Goal: Transaction & Acquisition: Purchase product/service

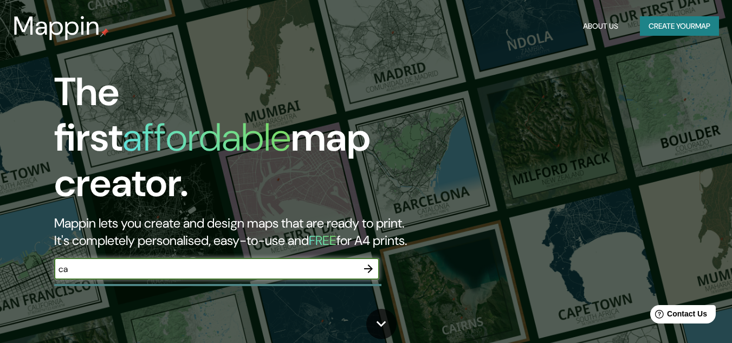
type input "c"
type input "[GEOGRAPHIC_DATA]"
click at [370, 262] on icon "button" at bounding box center [368, 268] width 13 height 13
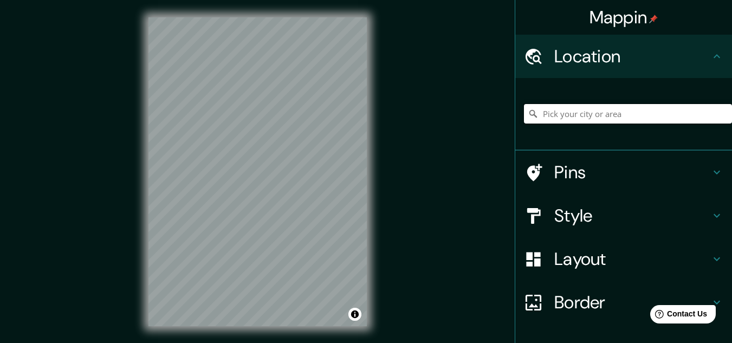
click at [574, 119] on input "Pick your city or area" at bounding box center [628, 114] width 208 height 20
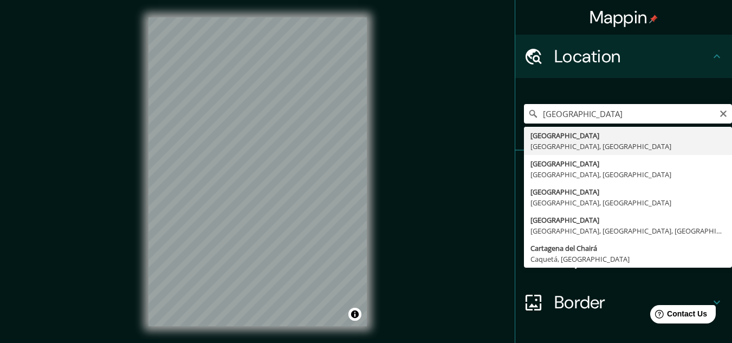
type input "Cartagena, Bolívar, Colombia"
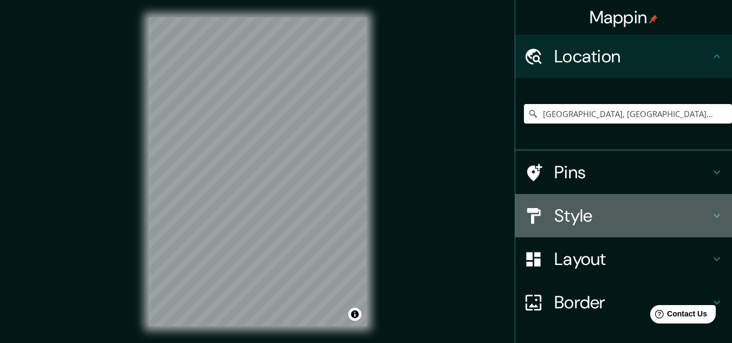
click at [609, 207] on h4 "Style" at bounding box center [632, 216] width 156 height 22
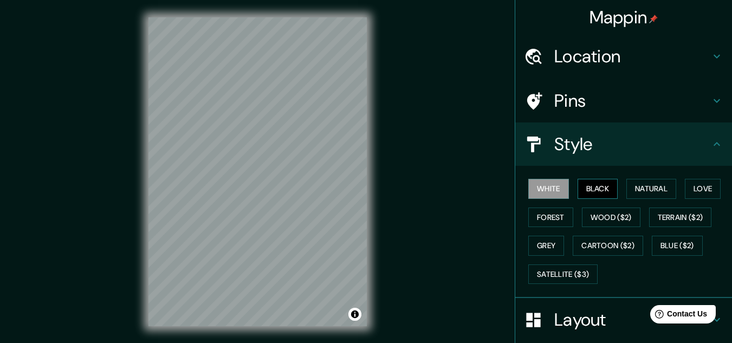
click at [578, 188] on button "Black" at bounding box center [598, 189] width 41 height 20
click at [629, 189] on button "Natural" at bounding box center [652, 189] width 50 height 20
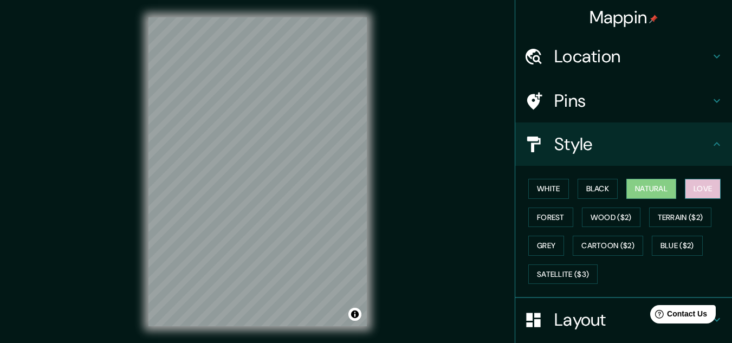
click at [691, 193] on button "Love" at bounding box center [703, 189] width 36 height 20
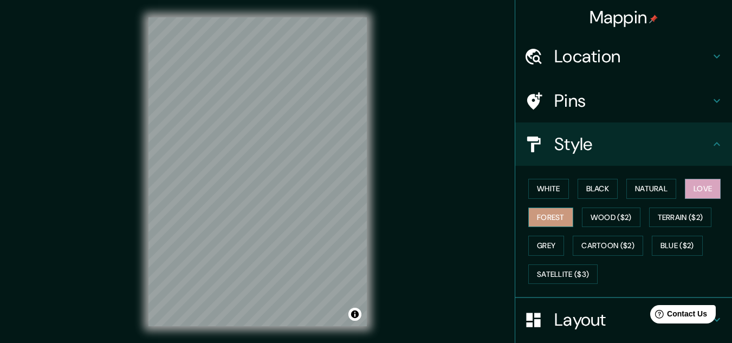
click at [552, 209] on button "Forest" at bounding box center [550, 218] width 45 height 20
click at [528, 246] on button "Grey" at bounding box center [546, 246] width 36 height 20
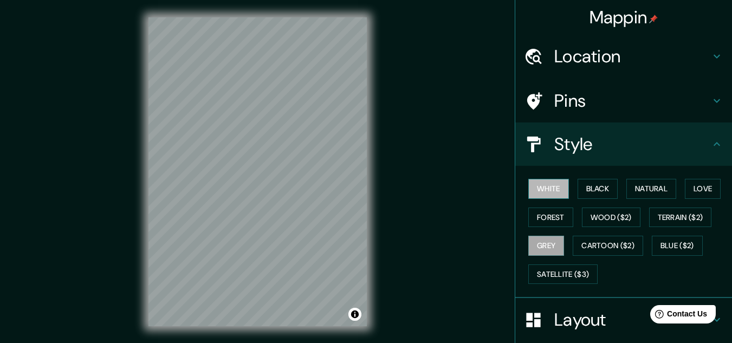
click at [541, 194] on button "White" at bounding box center [548, 189] width 41 height 20
click at [597, 142] on h4 "Style" at bounding box center [632, 144] width 156 height 22
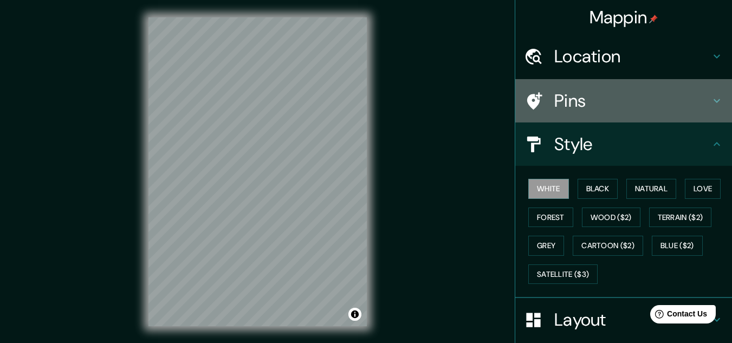
click at [596, 106] on h4 "Pins" at bounding box center [632, 101] width 156 height 22
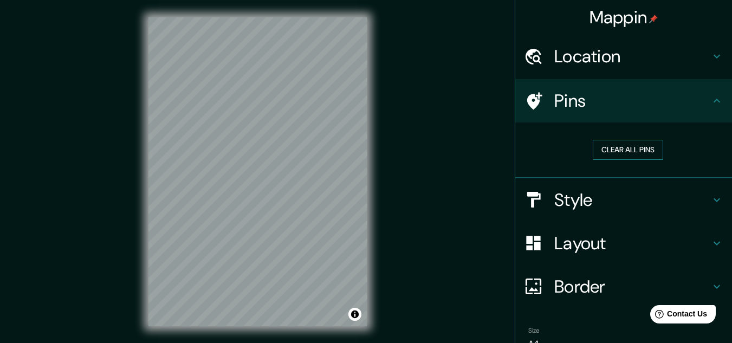
click at [616, 154] on button "Clear all pins" at bounding box center [628, 150] width 70 height 20
click at [559, 280] on h4 "Border" at bounding box center [632, 287] width 156 height 22
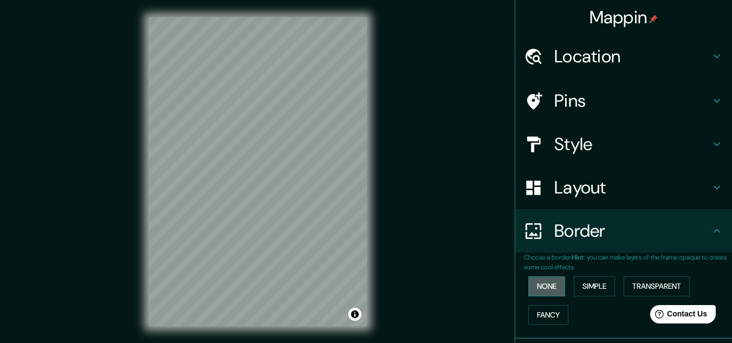
click at [537, 286] on button "None" at bounding box center [546, 286] width 37 height 20
click at [579, 293] on button "Simple" at bounding box center [594, 286] width 41 height 20
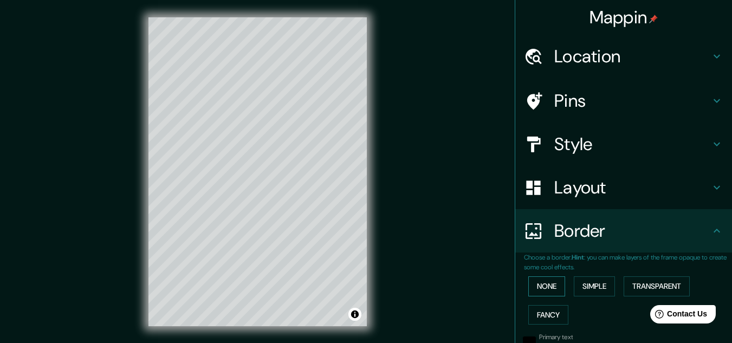
click at [546, 286] on button "None" at bounding box center [546, 286] width 37 height 20
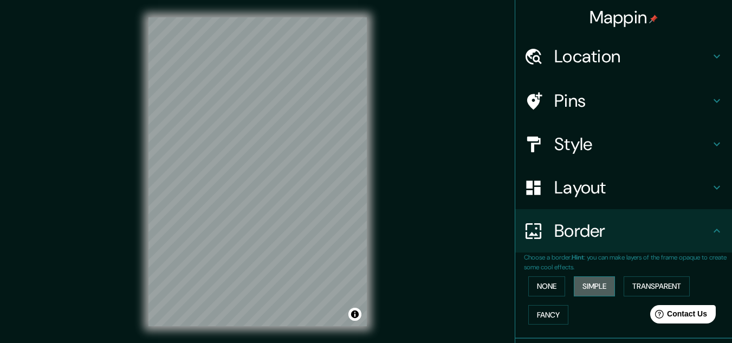
click at [579, 288] on button "Simple" at bounding box center [594, 286] width 41 height 20
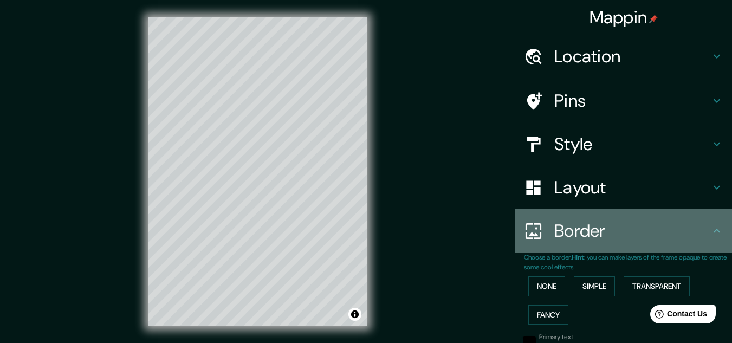
click at [676, 235] on h4 "Border" at bounding box center [632, 231] width 156 height 22
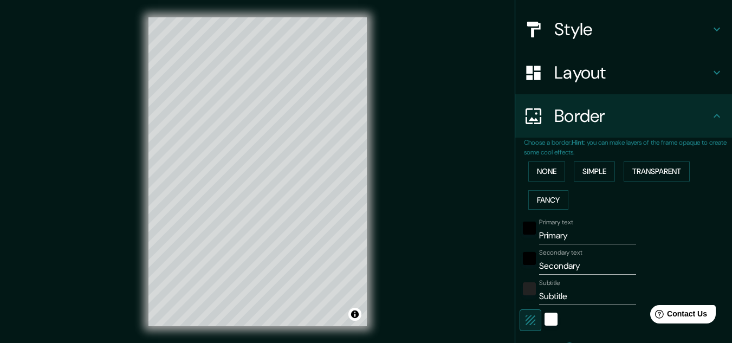
scroll to position [112, 0]
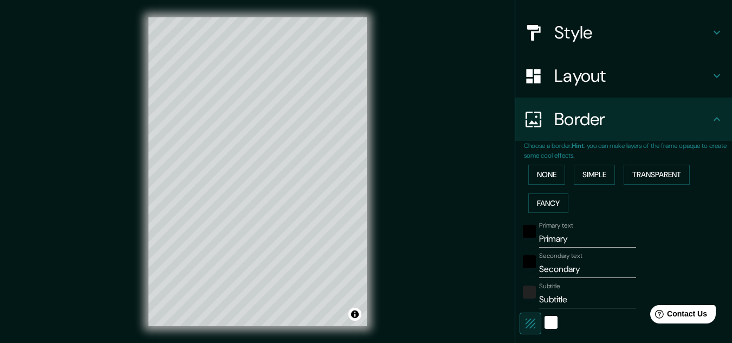
click at [642, 112] on h4 "Border" at bounding box center [632, 119] width 156 height 22
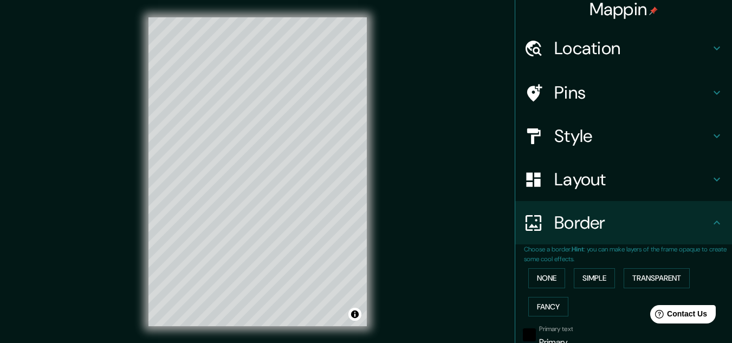
scroll to position [0, 0]
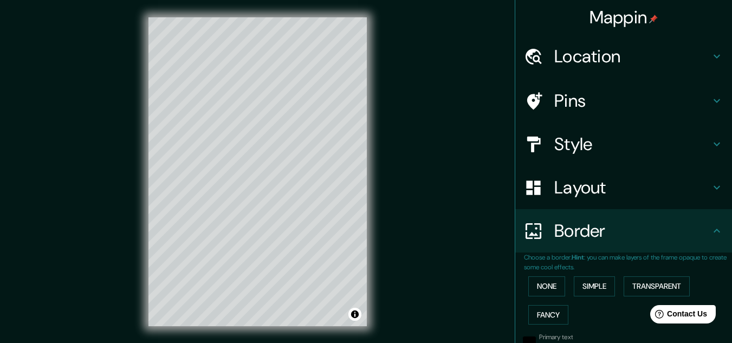
click at [634, 62] on h4 "Location" at bounding box center [632, 57] width 156 height 22
type input "161"
type input "32"
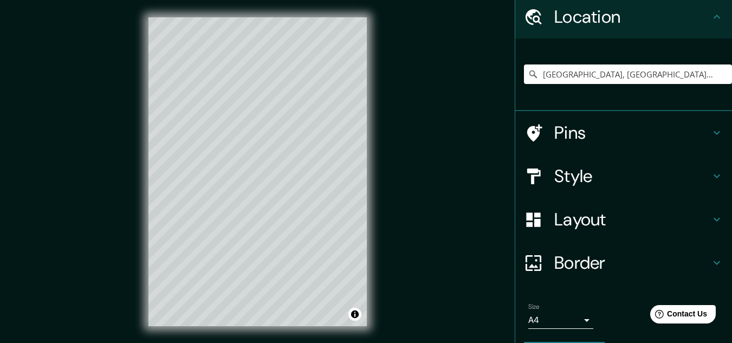
scroll to position [72, 0]
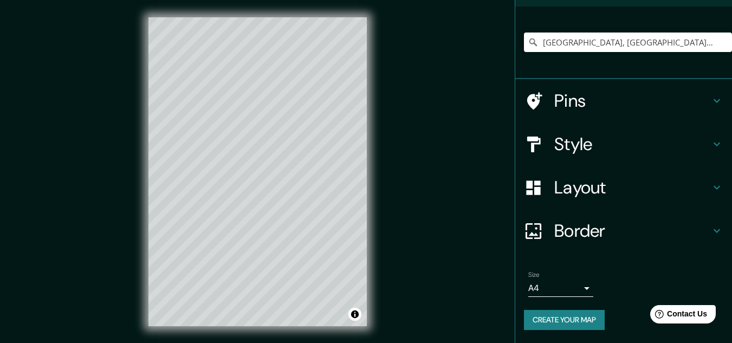
click at [561, 288] on body "Mappin Location Cartagena, Bolívar, Colombia Pins Style Layout Border Choose a …" at bounding box center [366, 171] width 732 height 343
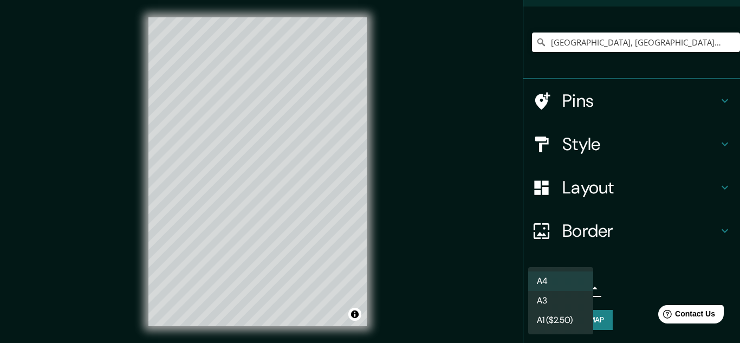
click at [617, 291] on div at bounding box center [370, 171] width 740 height 343
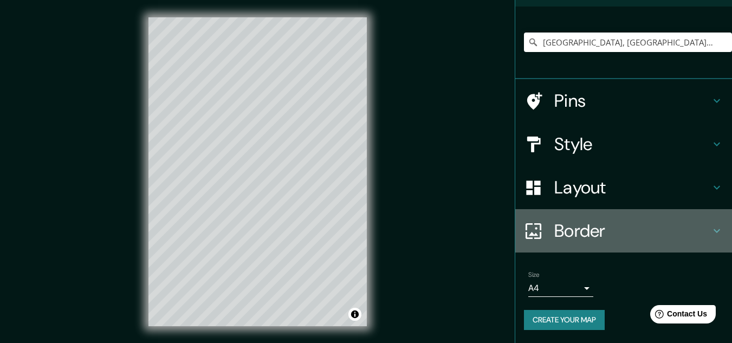
click at [600, 231] on h4 "Border" at bounding box center [632, 231] width 156 height 22
type input "161"
type input "32"
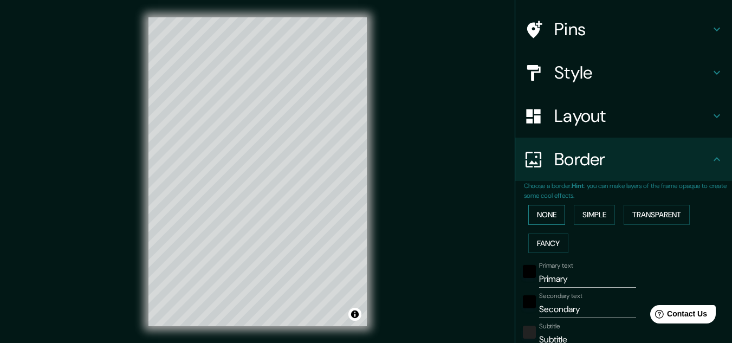
click at [547, 214] on button "None" at bounding box center [546, 215] width 37 height 20
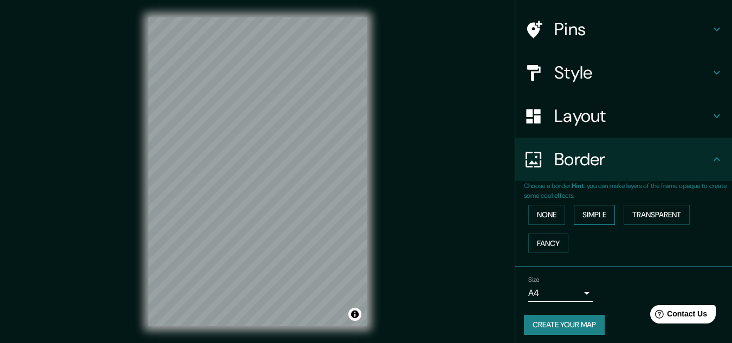
click at [603, 216] on button "Simple" at bounding box center [594, 215] width 41 height 20
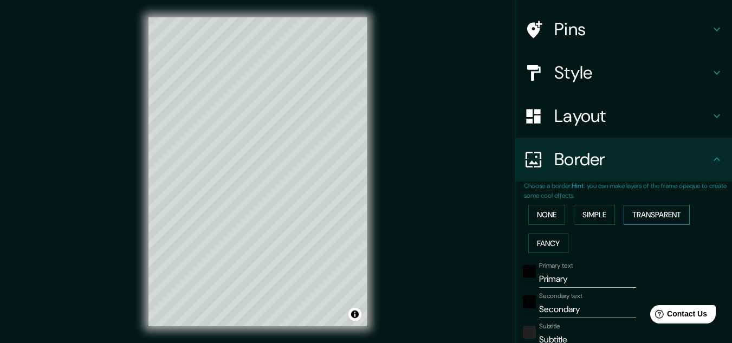
click at [660, 217] on button "Transparent" at bounding box center [657, 215] width 66 height 20
click at [534, 241] on button "Fancy" at bounding box center [548, 244] width 40 height 20
click at [552, 218] on button "None" at bounding box center [546, 215] width 37 height 20
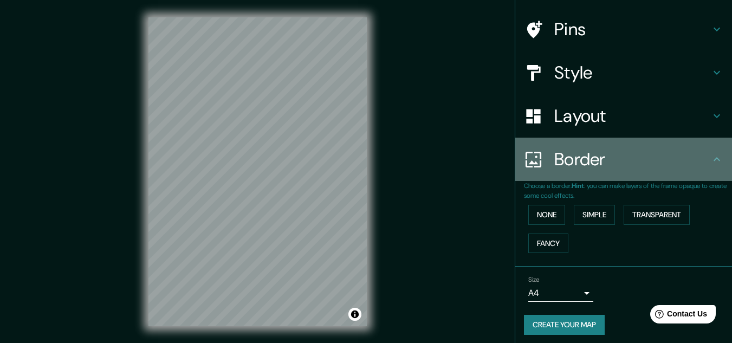
click at [618, 155] on h4 "Border" at bounding box center [632, 160] width 156 height 22
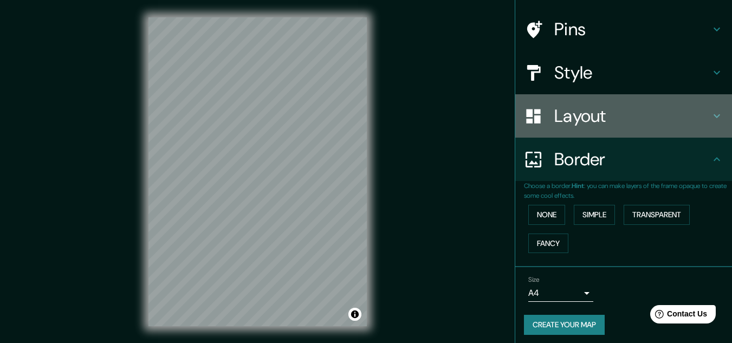
click at [626, 118] on h4 "Layout" at bounding box center [632, 116] width 156 height 22
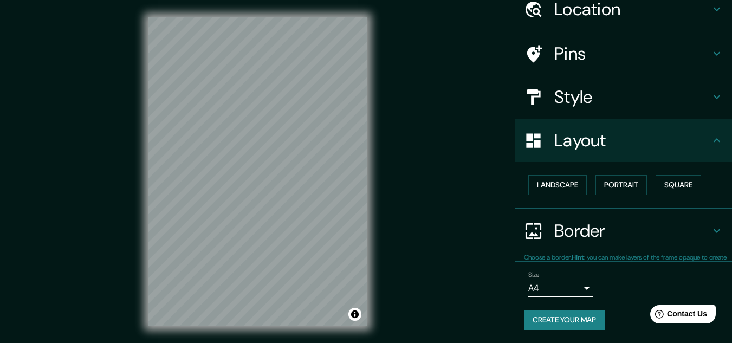
scroll to position [47, 0]
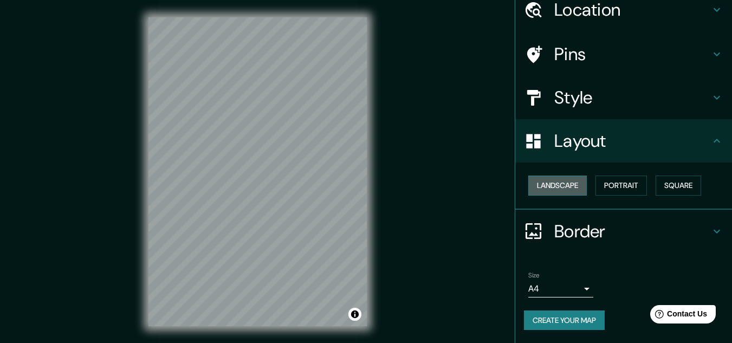
click at [571, 190] on button "Landscape" at bounding box center [557, 186] width 59 height 20
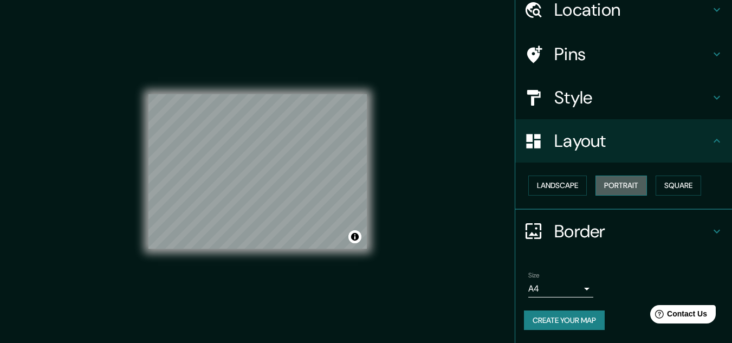
click at [616, 189] on button "Portrait" at bounding box center [621, 186] width 51 height 20
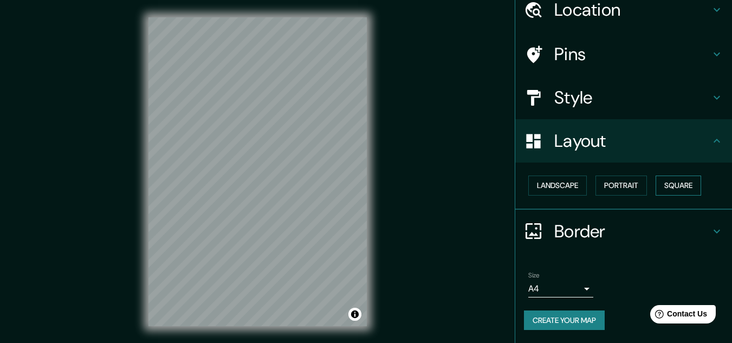
click at [658, 189] on button "Square" at bounding box center [679, 186] width 46 height 20
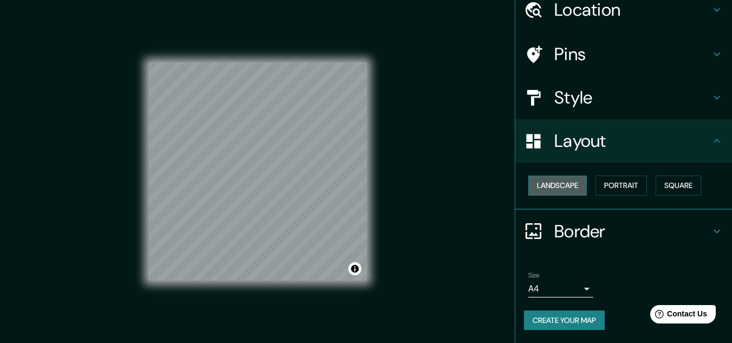
click at [551, 179] on button "Landscape" at bounding box center [557, 186] width 59 height 20
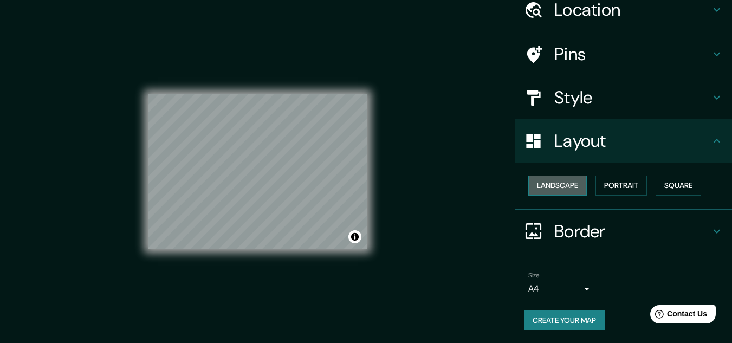
click at [575, 178] on button "Landscape" at bounding box center [557, 186] width 59 height 20
click at [621, 183] on button "Portrait" at bounding box center [621, 186] width 51 height 20
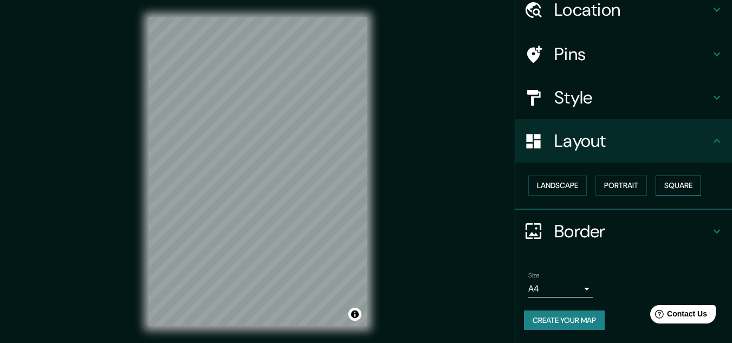
click at [672, 186] on button "Square" at bounding box center [679, 186] width 46 height 20
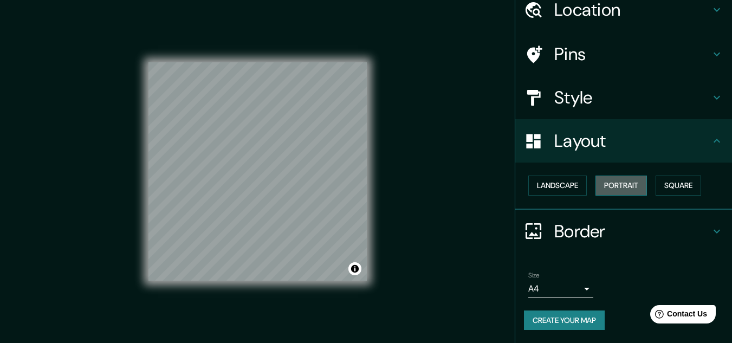
click at [639, 183] on button "Portrait" at bounding box center [621, 186] width 51 height 20
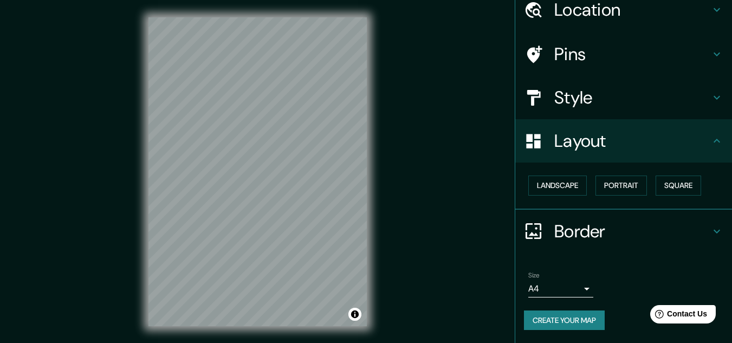
click at [616, 109] on div "Style" at bounding box center [623, 97] width 217 height 43
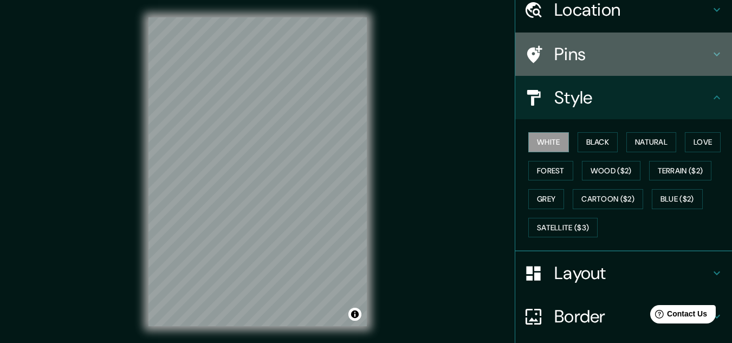
click at [581, 49] on h4 "Pins" at bounding box center [632, 54] width 156 height 22
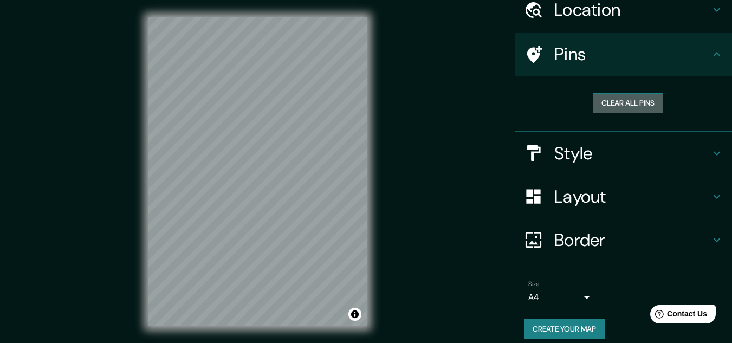
click at [597, 107] on button "Clear all pins" at bounding box center [628, 103] width 70 height 20
click at [240, 135] on div at bounding box center [244, 134] width 9 height 9
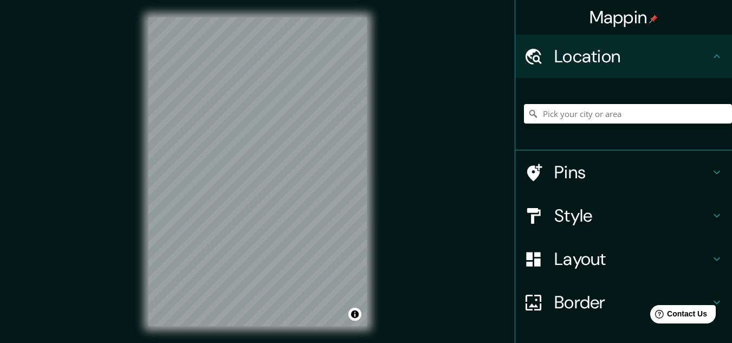
click at [370, 144] on div "© Mapbox © OpenStreetMap Improve this map" at bounding box center [257, 172] width 253 height 344
click at [574, 117] on input "Pick your city or area" at bounding box center [628, 114] width 208 height 20
click at [573, 114] on input "Pick your city or area" at bounding box center [628, 114] width 208 height 20
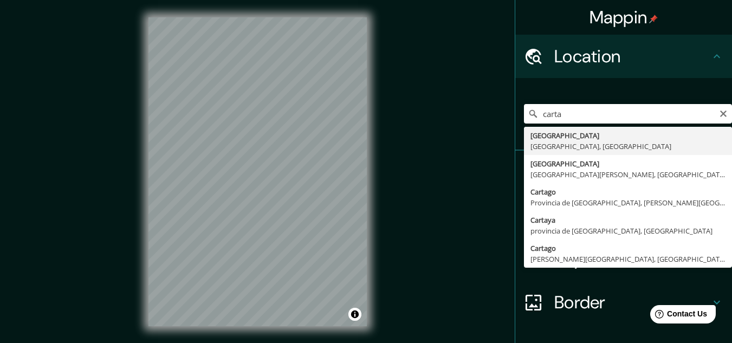
type input "Cartagena, Bolívar, Colombia"
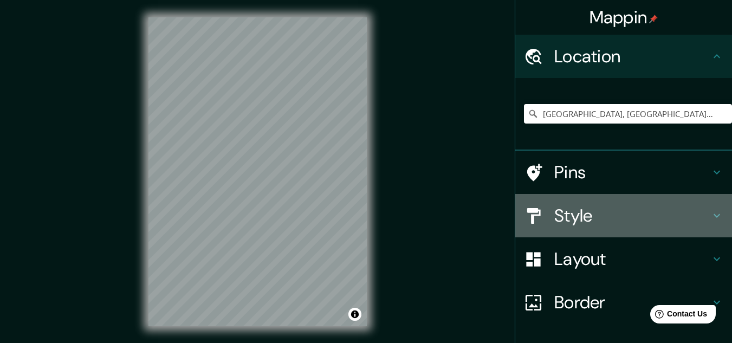
click at [585, 221] on h4 "Style" at bounding box center [632, 216] width 156 height 22
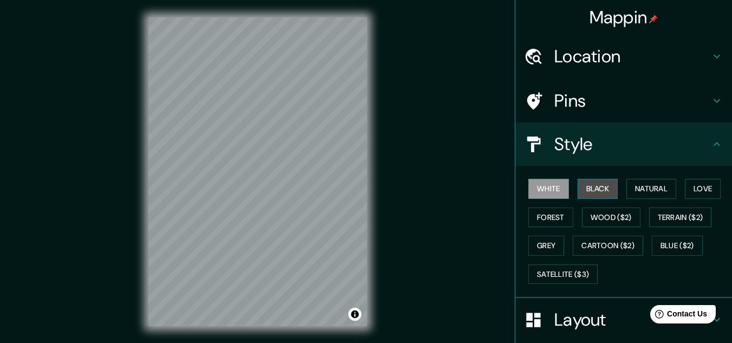
click at [578, 192] on button "Black" at bounding box center [598, 189] width 41 height 20
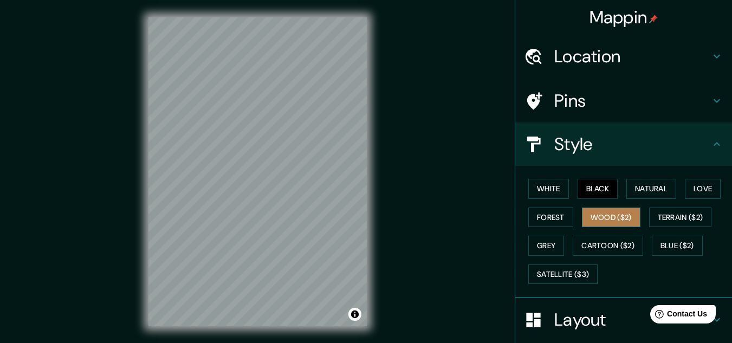
click at [592, 221] on button "Wood ($2)" at bounding box center [611, 218] width 59 height 20
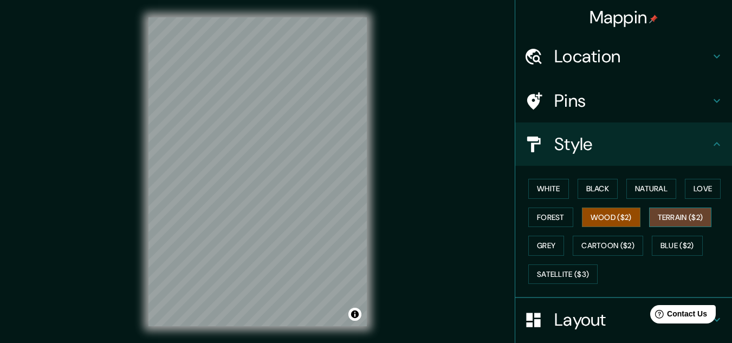
click at [669, 216] on button "Terrain ($2)" at bounding box center [680, 218] width 63 height 20
click at [677, 242] on button "Blue ($2)" at bounding box center [677, 246] width 51 height 20
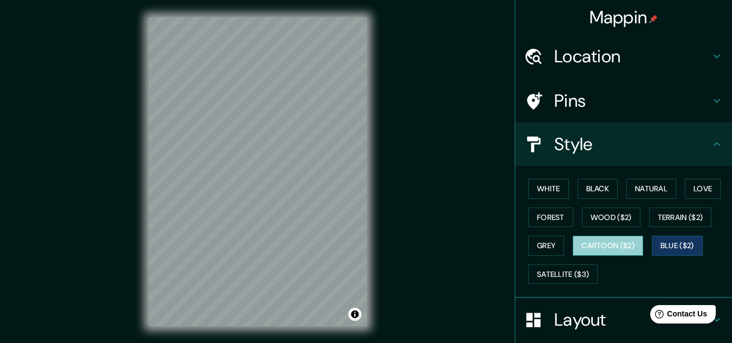
click at [574, 246] on button "Cartoon ($2)" at bounding box center [608, 246] width 70 height 20
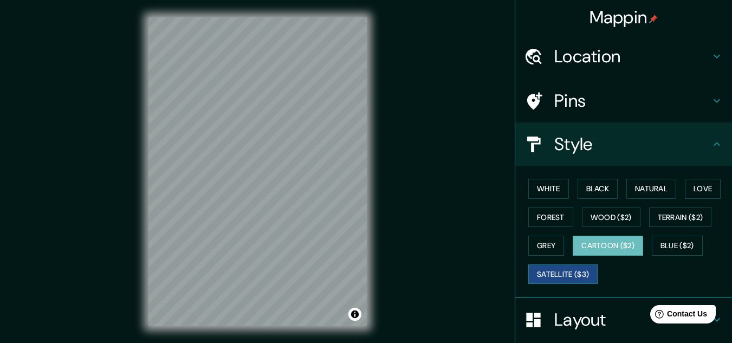
click at [550, 272] on button "Satellite ($3)" at bounding box center [562, 274] width 69 height 20
click at [545, 254] on button "Grey" at bounding box center [546, 246] width 36 height 20
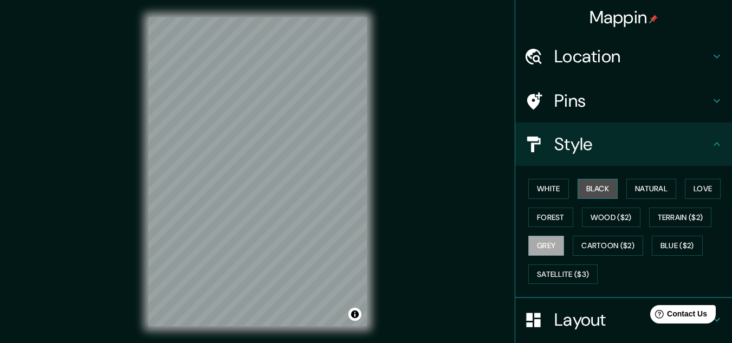
click at [596, 191] on button "Black" at bounding box center [598, 189] width 41 height 20
click at [539, 248] on button "Grey" at bounding box center [546, 246] width 36 height 20
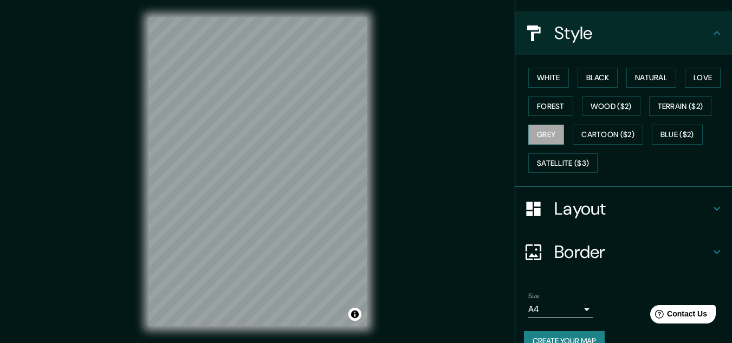
scroll to position [132, 0]
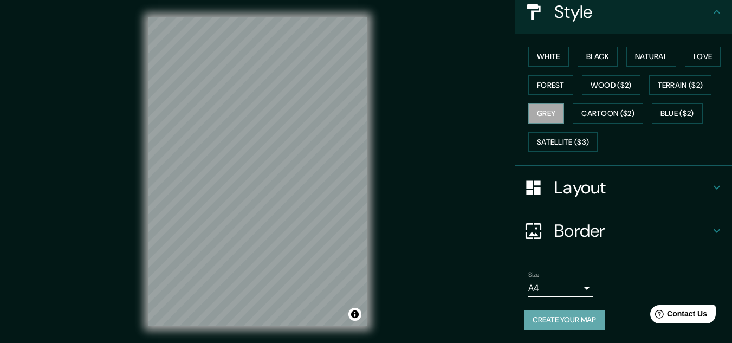
click at [562, 317] on button "Create your map" at bounding box center [564, 320] width 81 height 20
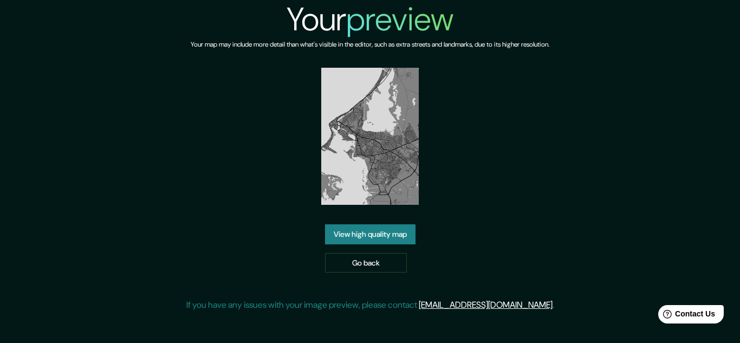
drag, startPoint x: 382, startPoint y: 142, endPoint x: 326, endPoint y: 235, distance: 108.2
click at [326, 235] on link "View high quality map" at bounding box center [370, 234] width 91 height 20
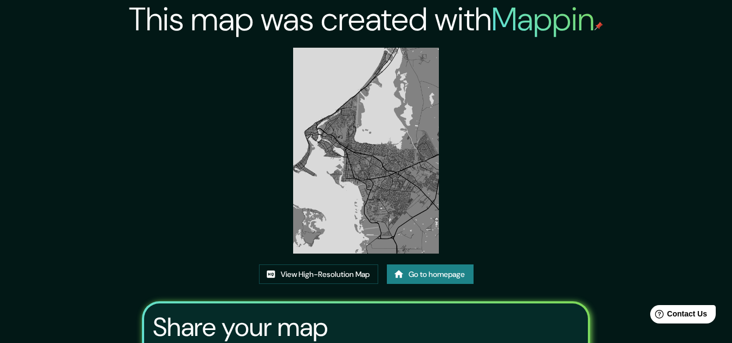
click at [371, 102] on img at bounding box center [366, 151] width 146 height 206
click at [372, 102] on img at bounding box center [366, 151] width 146 height 206
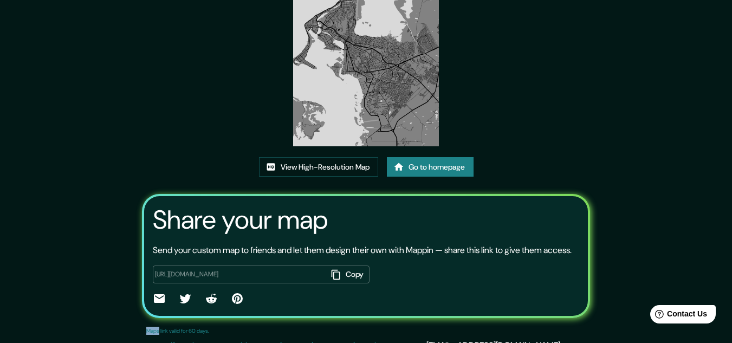
scroll to position [108, 0]
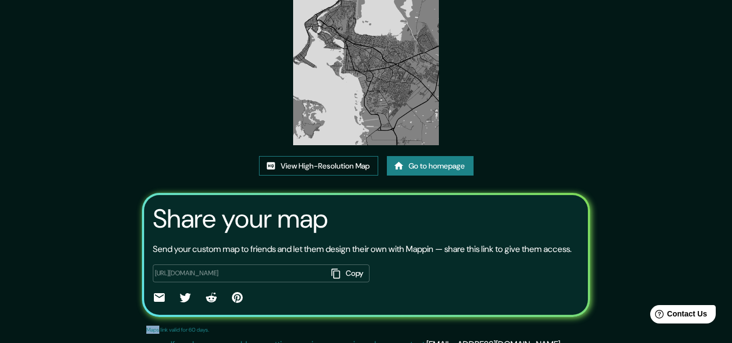
click at [315, 165] on link "View High-Resolution Map" at bounding box center [318, 166] width 119 height 20
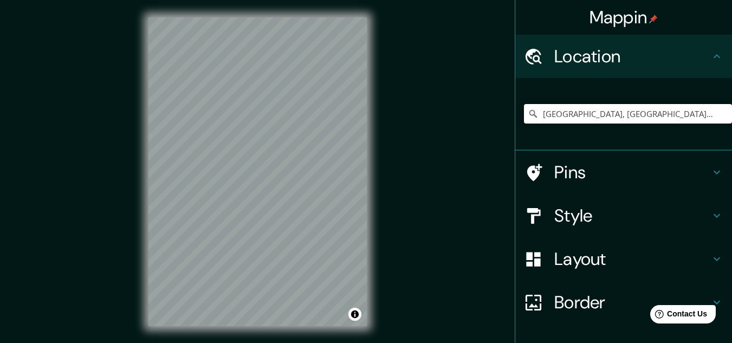
click at [660, 117] on input "[GEOGRAPHIC_DATA], [GEOGRAPHIC_DATA], [GEOGRAPHIC_DATA]" at bounding box center [628, 114] width 208 height 20
click at [687, 115] on input "[GEOGRAPHIC_DATA], [GEOGRAPHIC_DATA], [GEOGRAPHIC_DATA]" at bounding box center [628, 114] width 208 height 20
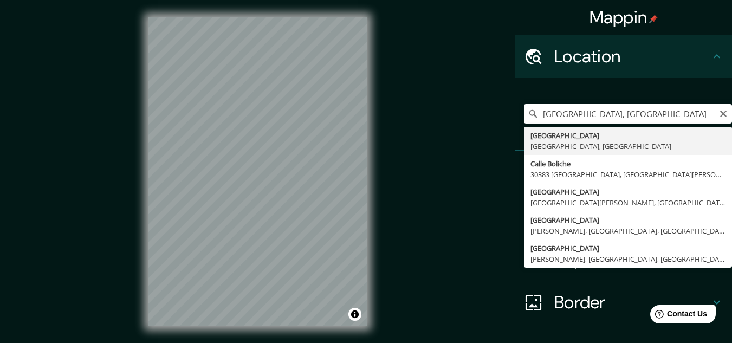
type input "[GEOGRAPHIC_DATA], [GEOGRAPHIC_DATA], [GEOGRAPHIC_DATA]"
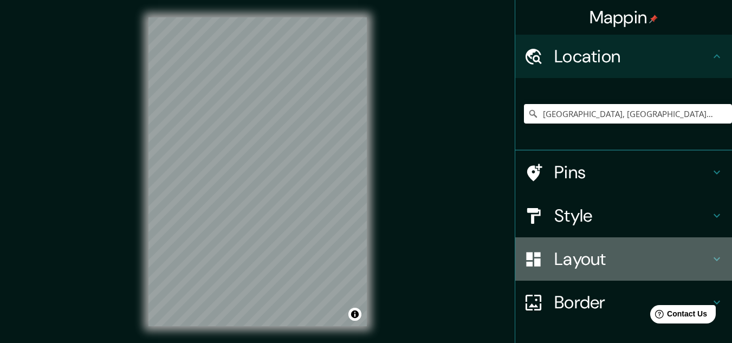
click at [579, 249] on h4 "Layout" at bounding box center [632, 259] width 156 height 22
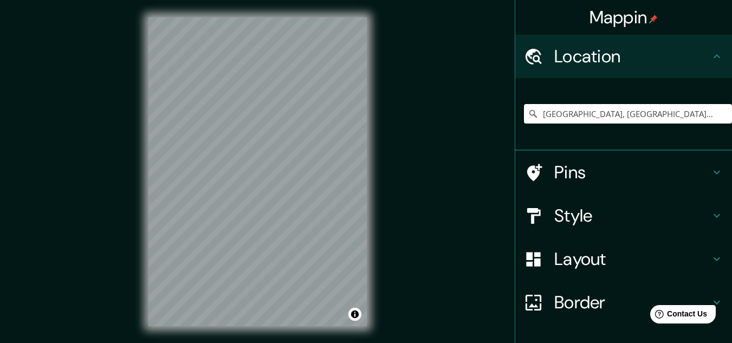
click at [592, 121] on input "[GEOGRAPHIC_DATA], [GEOGRAPHIC_DATA], [GEOGRAPHIC_DATA]" at bounding box center [628, 114] width 208 height 20
drag, startPoint x: 663, startPoint y: 117, endPoint x: 596, endPoint y: 113, distance: 67.9
click at [596, 113] on input "[GEOGRAPHIC_DATA], [GEOGRAPHIC_DATA], [GEOGRAPHIC_DATA]" at bounding box center [628, 114] width 208 height 20
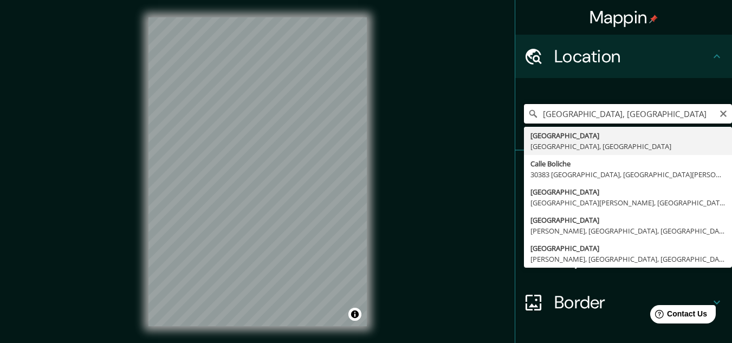
type input "[GEOGRAPHIC_DATA], [GEOGRAPHIC_DATA], [GEOGRAPHIC_DATA]"
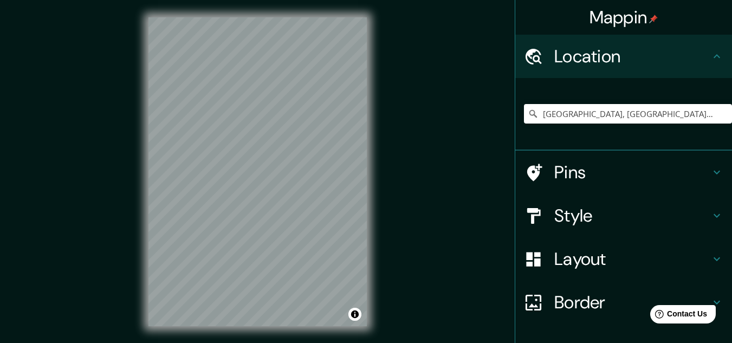
click at [390, 169] on div "Mappin Location Cartagena, Bolívar, Colombia Cartagena Bolívar, Colombia Calle …" at bounding box center [366, 180] width 732 height 361
click at [598, 214] on h4 "Style" at bounding box center [632, 216] width 156 height 22
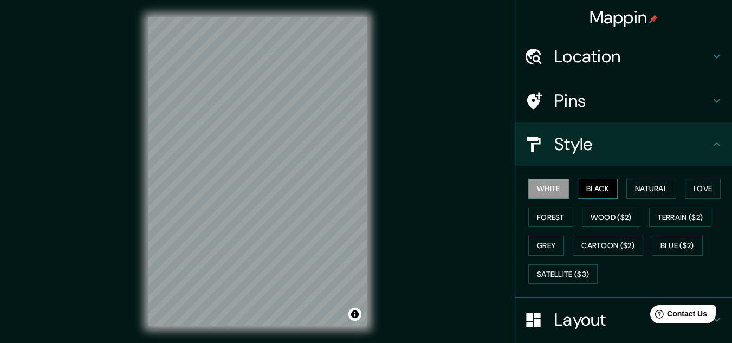
click at [594, 197] on button "Black" at bounding box center [598, 189] width 41 height 20
click at [547, 241] on button "Grey" at bounding box center [546, 246] width 36 height 20
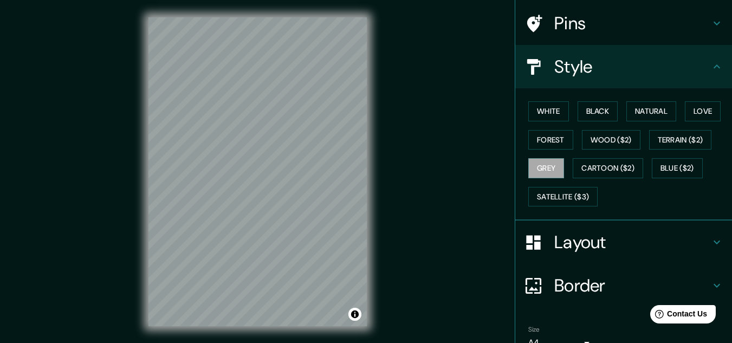
scroll to position [132, 0]
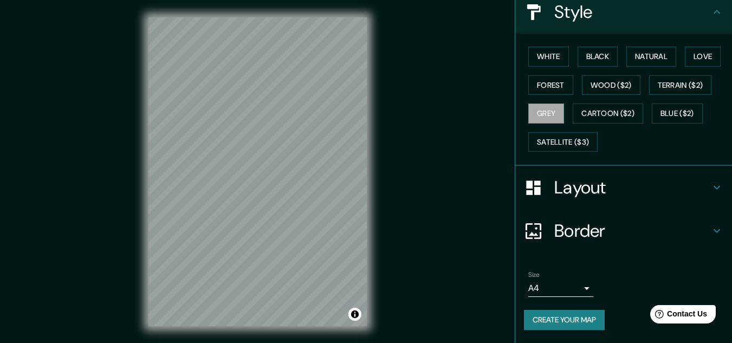
drag, startPoint x: 569, startPoint y: 300, endPoint x: 566, endPoint y: 294, distance: 6.1
click at [566, 294] on div "Size A4 single" at bounding box center [623, 284] width 199 height 35
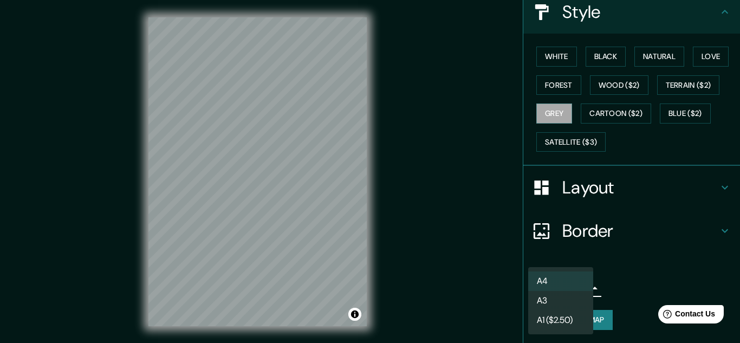
click at [566, 294] on body "Mappin Location Cartagena, Bolívar, Colombia Cartagena Bolívar, Colombia Calle …" at bounding box center [370, 171] width 740 height 343
click at [567, 299] on li "A3" at bounding box center [560, 301] width 65 height 20
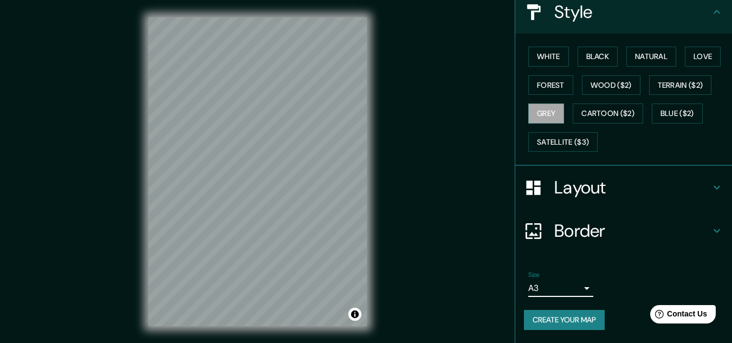
click at [561, 292] on body "Mappin Location Cartagena, Bolívar, Colombia Cartagena Bolívar, Colombia Calle …" at bounding box center [366, 171] width 732 height 343
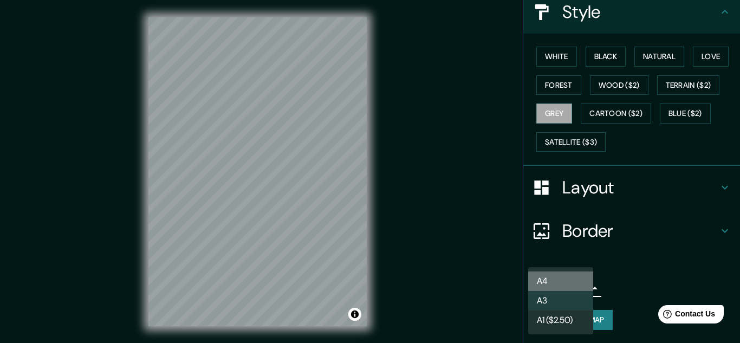
click at [556, 284] on li "A4" at bounding box center [560, 282] width 65 height 20
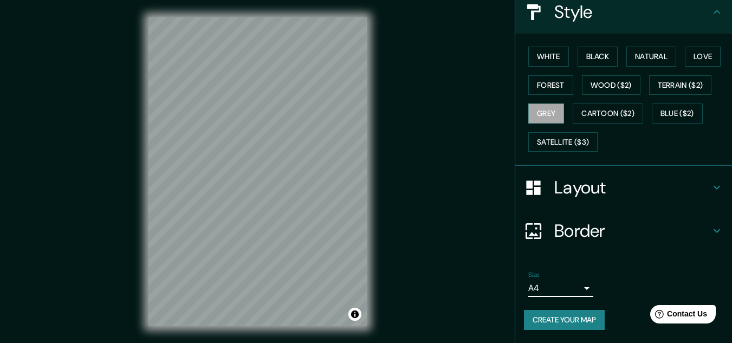
click at [550, 293] on body "Mappin Location Cartagena, Bolívar, Colombia Cartagena Bolívar, Colombia Calle …" at bounding box center [366, 171] width 732 height 343
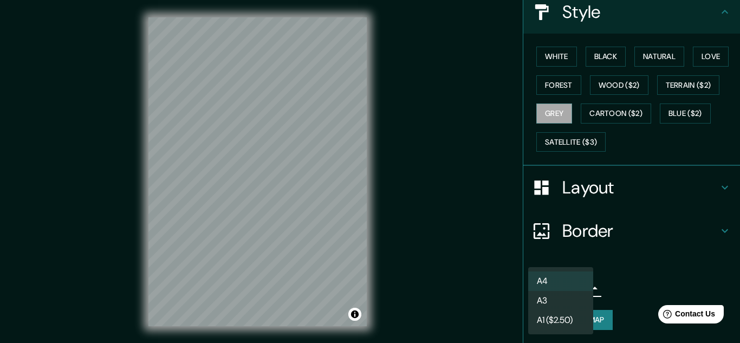
click at [550, 314] on li "A1 ($2.50)" at bounding box center [560, 321] width 65 height 20
click at [548, 296] on body "Mappin Location Cartagena, Bolívar, Colombia Cartagena Bolívar, Colombia Calle …" at bounding box center [370, 171] width 740 height 343
click at [547, 298] on li "A3" at bounding box center [560, 301] width 65 height 20
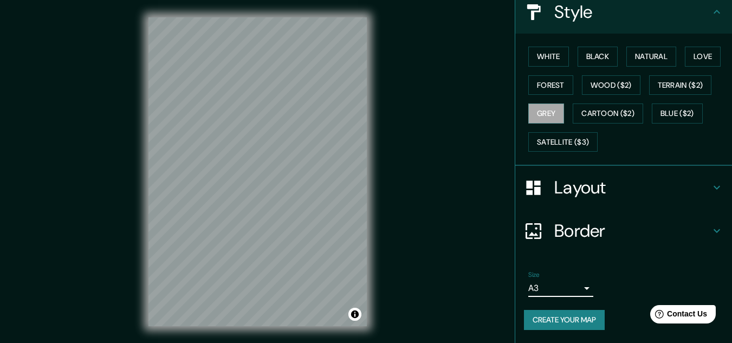
click at [550, 320] on button "Create your map" at bounding box center [564, 320] width 81 height 20
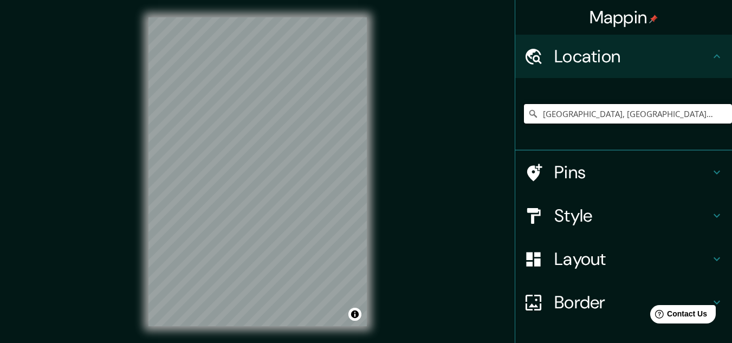
click at [650, 109] on input "[GEOGRAPHIC_DATA], [GEOGRAPHIC_DATA], [GEOGRAPHIC_DATA]" at bounding box center [628, 114] width 208 height 20
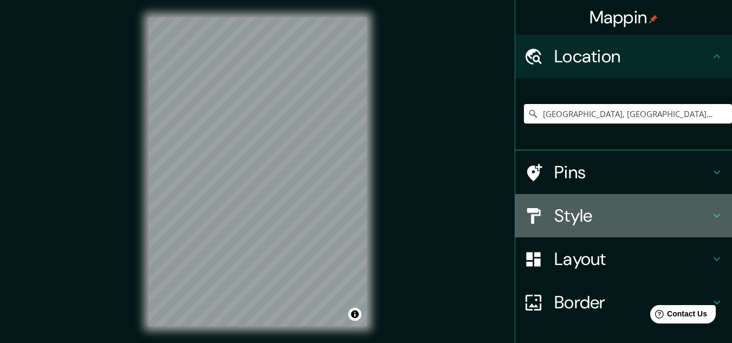
click at [561, 221] on h4 "Style" at bounding box center [632, 216] width 156 height 22
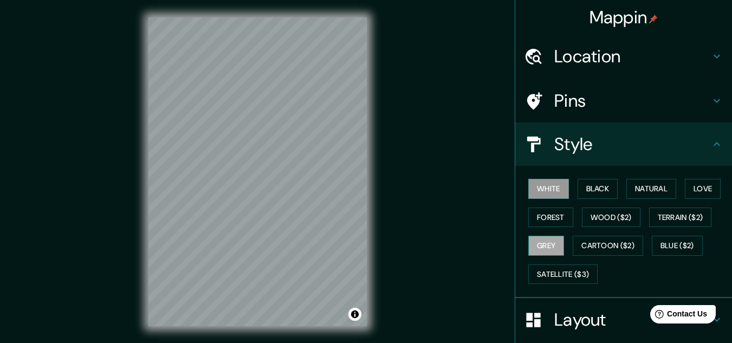
click at [532, 243] on button "Grey" at bounding box center [546, 246] width 36 height 20
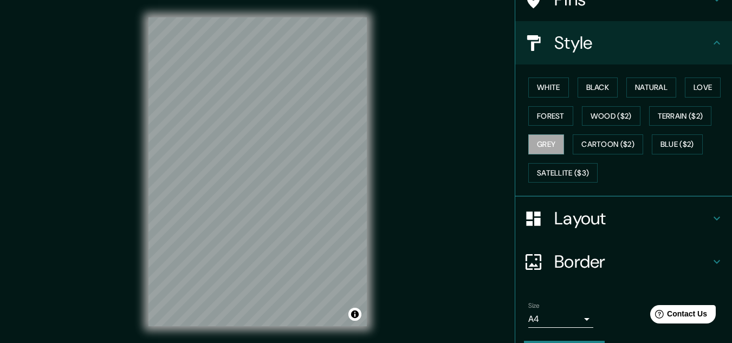
scroll to position [132, 0]
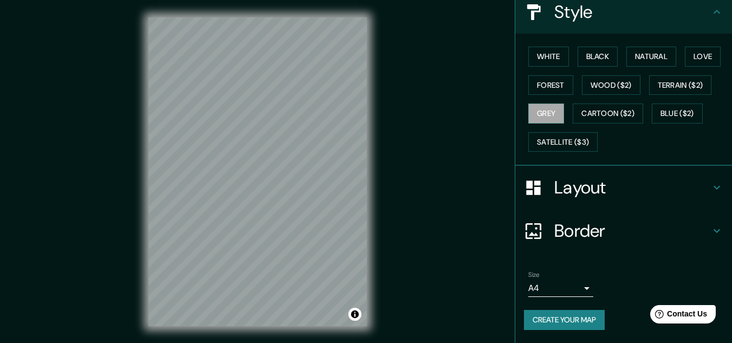
click at [587, 290] on div "Size A4 single" at bounding box center [623, 284] width 199 height 35
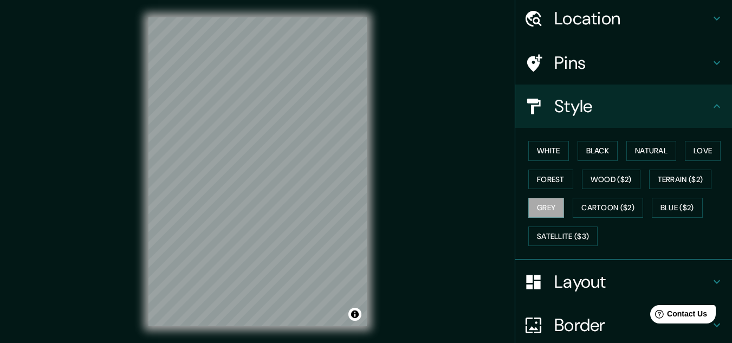
scroll to position [0, 0]
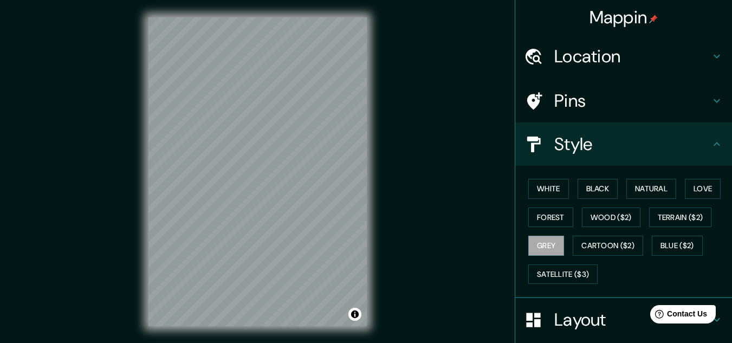
click at [622, 48] on h4 "Location" at bounding box center [632, 57] width 156 height 22
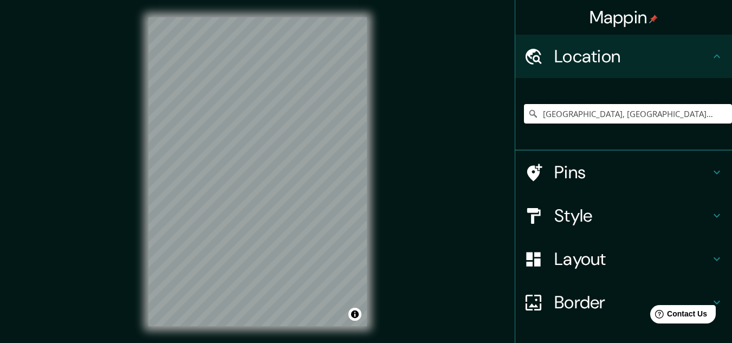
click at [645, 109] on input "[GEOGRAPHIC_DATA], [GEOGRAPHIC_DATA], [GEOGRAPHIC_DATA]" at bounding box center [628, 114] width 208 height 20
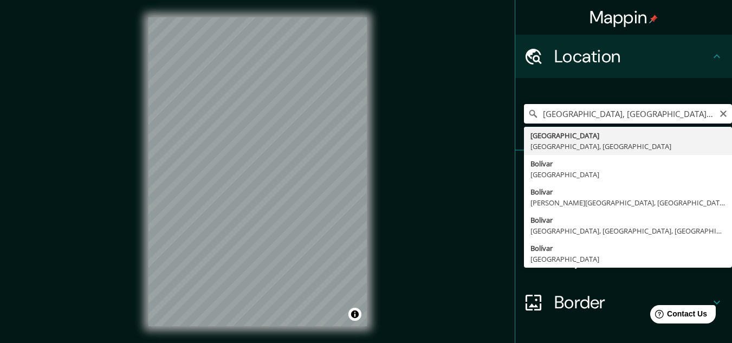
type input "[GEOGRAPHIC_DATA], [GEOGRAPHIC_DATA], [GEOGRAPHIC_DATA]"
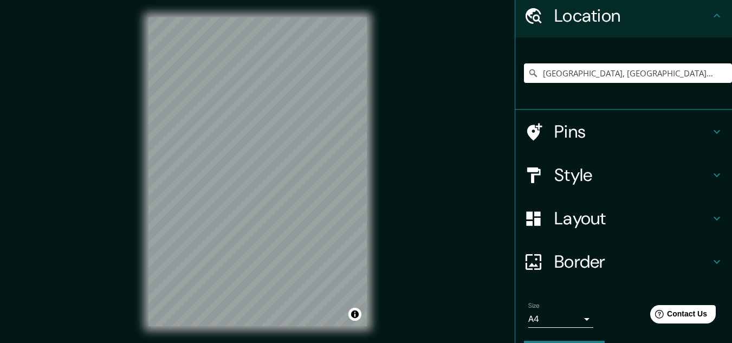
scroll to position [72, 0]
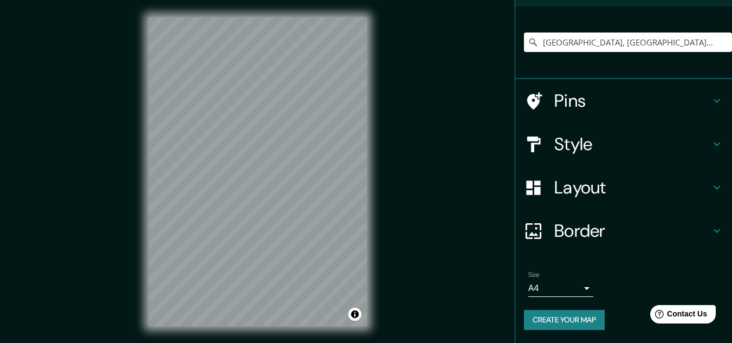
click at [569, 160] on div "Style" at bounding box center [623, 143] width 217 height 43
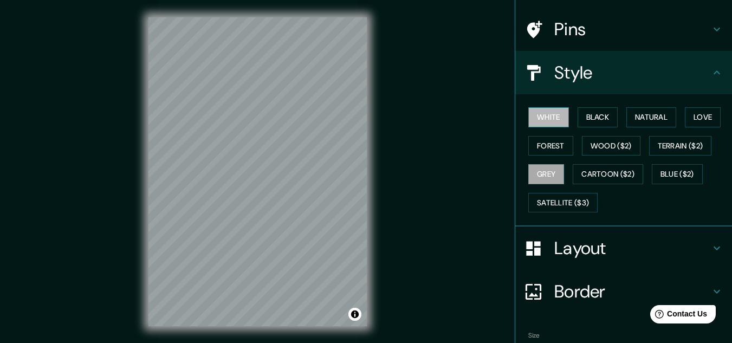
click at [543, 114] on button "White" at bounding box center [548, 117] width 41 height 20
click at [590, 114] on button "Black" at bounding box center [598, 117] width 41 height 20
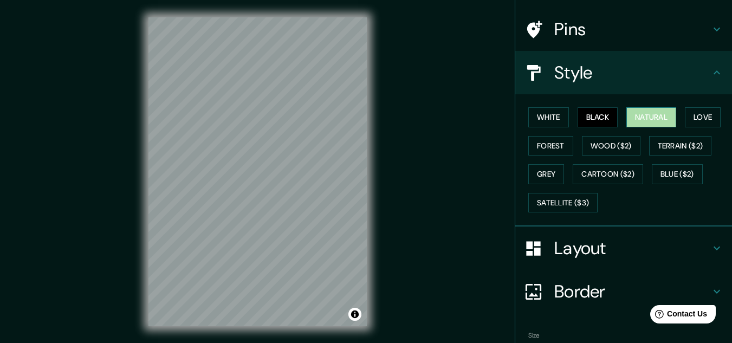
click at [658, 111] on button "Natural" at bounding box center [652, 117] width 50 height 20
click at [701, 126] on button "Love" at bounding box center [703, 117] width 36 height 20
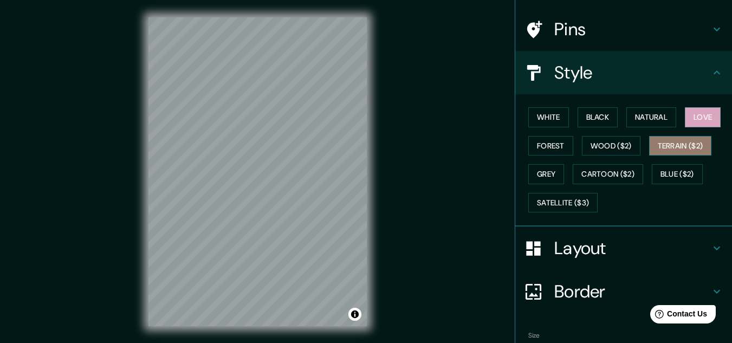
click at [683, 150] on button "Terrain ($2)" at bounding box center [680, 146] width 63 height 20
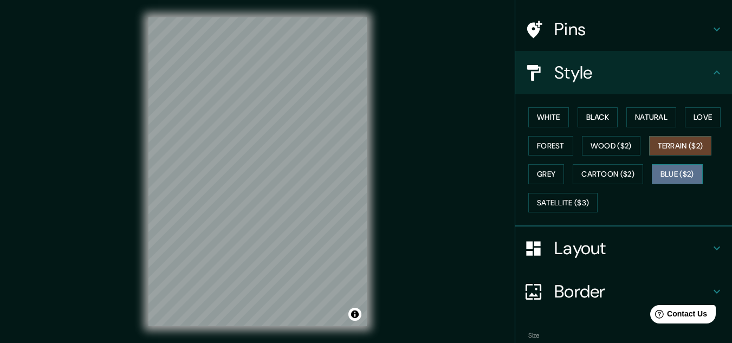
click at [680, 175] on button "Blue ($2)" at bounding box center [677, 174] width 51 height 20
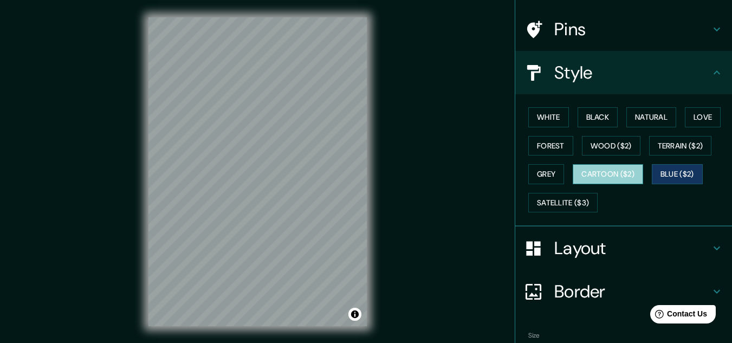
click at [631, 167] on button "Cartoon ($2)" at bounding box center [608, 174] width 70 height 20
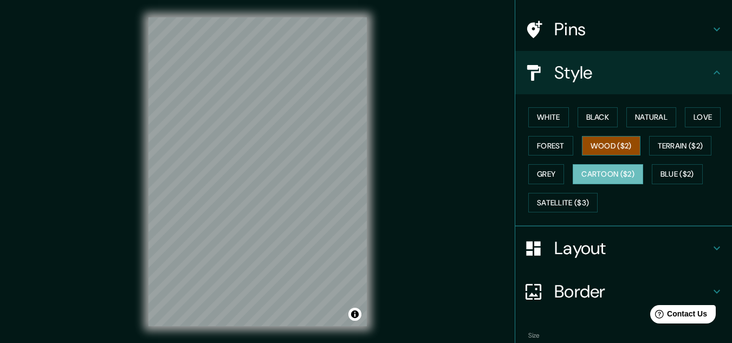
click at [622, 150] on button "Wood ($2)" at bounding box center [611, 146] width 59 height 20
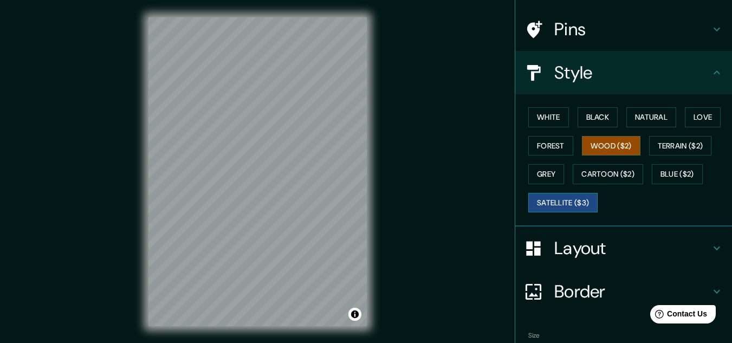
click at [565, 211] on button "Satellite ($3)" at bounding box center [562, 203] width 69 height 20
click at [534, 181] on button "Grey" at bounding box center [546, 174] width 36 height 20
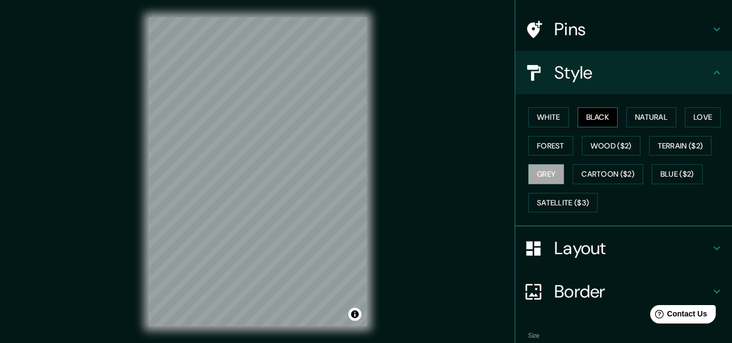
click at [583, 112] on button "Black" at bounding box center [598, 117] width 41 height 20
